Goal: Information Seeking & Learning: Learn about a topic

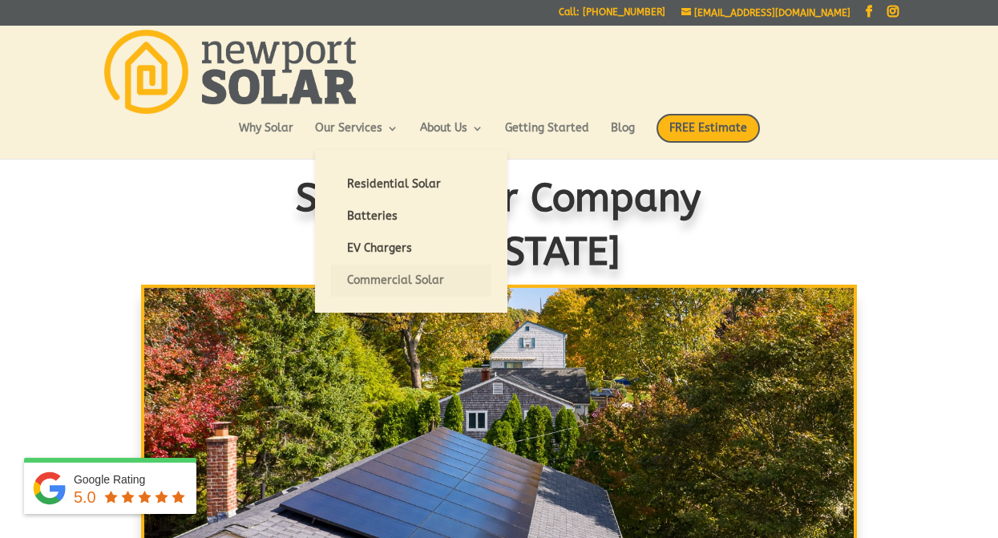
click at [381, 279] on link "Commercial Solar" at bounding box center [411, 280] width 160 height 32
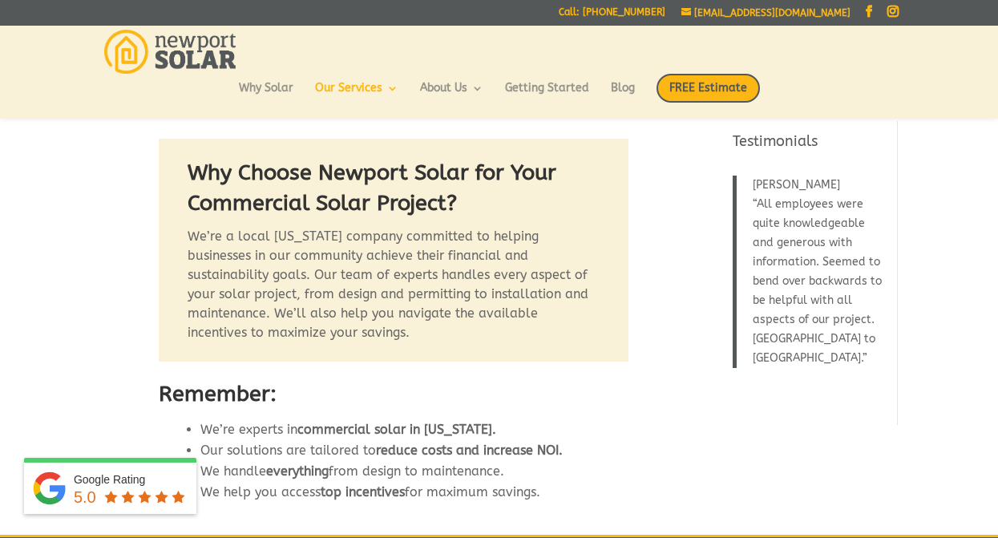
scroll to position [1302, 0]
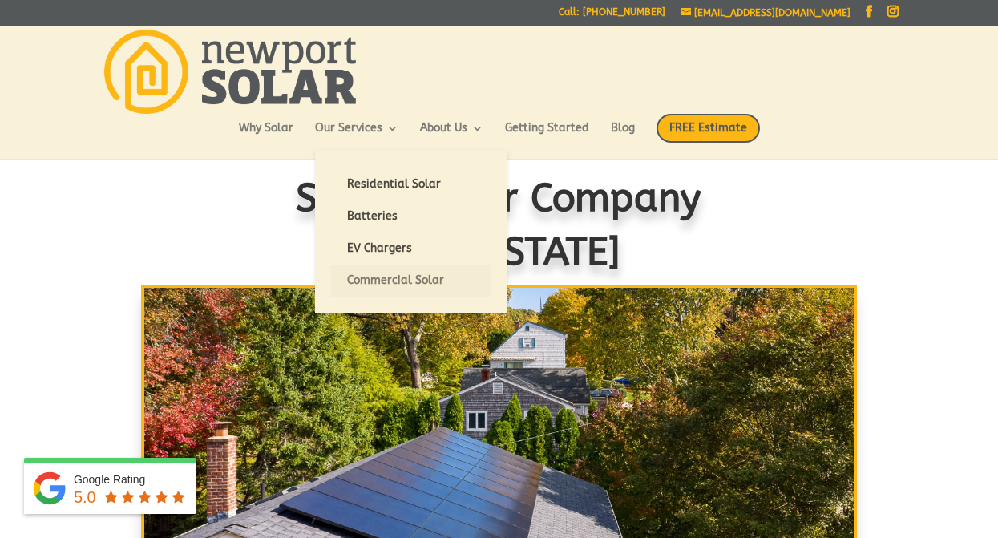
click at [375, 277] on link "Commercial Solar" at bounding box center [411, 280] width 160 height 32
